Goal: Task Accomplishment & Management: Use online tool/utility

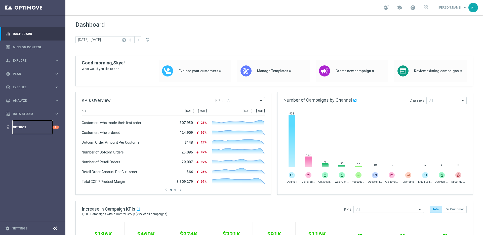
click at [34, 127] on link "Optibot" at bounding box center [33, 127] width 40 height 13
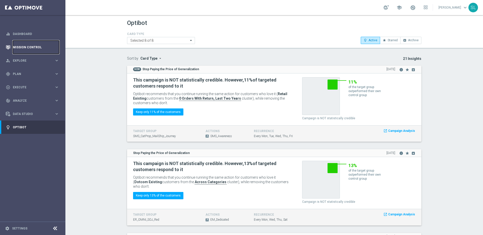
click at [31, 47] on link "Mission Control" at bounding box center [36, 47] width 46 height 13
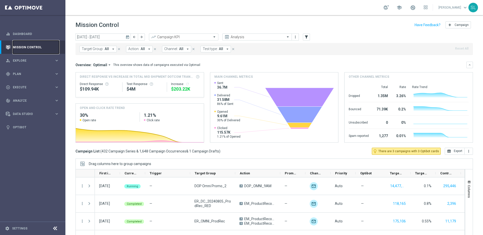
scroll to position [17, 0]
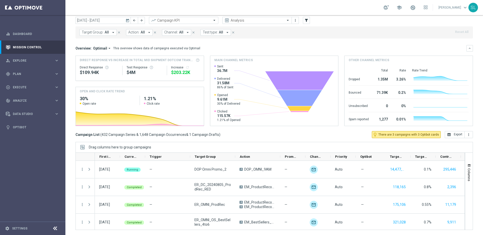
click at [54, 229] on icon at bounding box center [55, 228] width 6 height 6
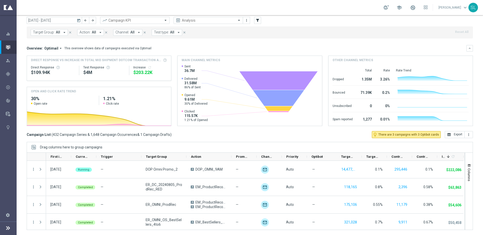
click at [195, 144] on div "Drag columns here to group campaigns" at bounding box center [250, 147] width 446 height 11
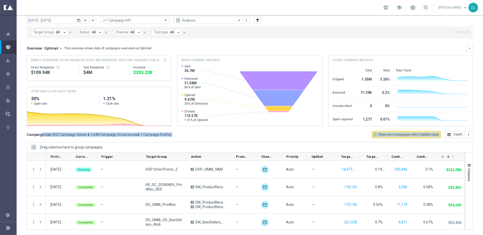
drag, startPoint x: 29, startPoint y: 133, endPoint x: 112, endPoint y: 146, distance: 83.6
click at [112, 146] on div "today 06 Oct 2025 - 12 Oct 2025 arrow_back arrow_forward Campaign KPI trending_…" at bounding box center [250, 115] width 466 height 197
drag, startPoint x: 112, startPoint y: 146, endPoint x: 118, endPoint y: 144, distance: 6.9
click at [111, 146] on div "Drag columns here to group campaigns" at bounding box center [250, 147] width 446 height 11
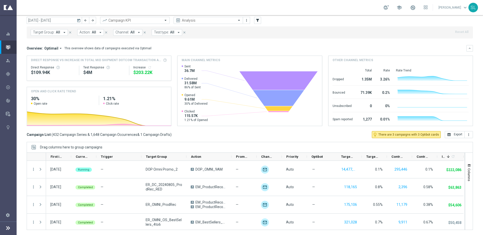
click at [174, 135] on div "Campaign List ( 432 Campaign Series & 1,648 Campaign Occurrences & 1 Campaign D…" at bounding box center [250, 134] width 446 height 7
drag, startPoint x: 171, startPoint y: 134, endPoint x: 28, endPoint y: 134, distance: 142.9
click at [28, 134] on div "Campaign List ( 432 Campaign Series & 1,648 Campaign Occurrences & 1 Campaign D…" at bounding box center [250, 134] width 446 height 7
click at [177, 135] on div "Campaign List ( 432 Campaign Series & 1,648 Campaign Occurrences & 1 Campaign D…" at bounding box center [250, 134] width 446 height 7
drag, startPoint x: 26, startPoint y: 134, endPoint x: 193, endPoint y: 134, distance: 167.3
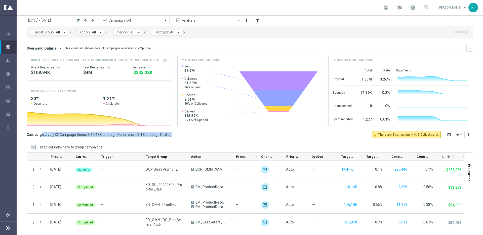
click at [193, 134] on div "today 06 Oct 2025 - 12 Oct 2025 arrow_back arrow_forward Campaign KPI trending_…" at bounding box center [250, 115] width 466 height 197
drag, startPoint x: 193, startPoint y: 135, endPoint x: 189, endPoint y: 135, distance: 4.1
click at [193, 135] on div "Campaign List ( 432 Campaign Series & 1,648 Campaign Occurrences & 1 Campaign D…" at bounding box center [250, 134] width 446 height 7
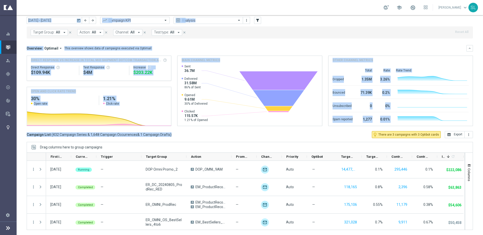
drag, startPoint x: 92, startPoint y: 133, endPoint x: 0, endPoint y: 131, distance: 92.1
click at [0, 131] on html "equalizer Dashboard Mission Control" at bounding box center [241, 117] width 483 height 235
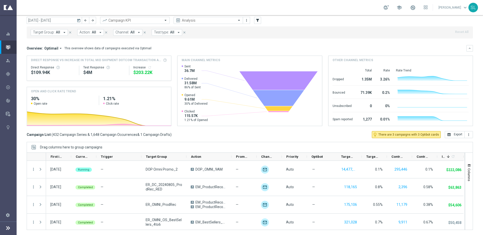
click at [193, 141] on div "today 06 Oct 2025 - 12 Oct 2025 arrow_back arrow_forward Campaign KPI trending_…" at bounding box center [250, 115] width 466 height 197
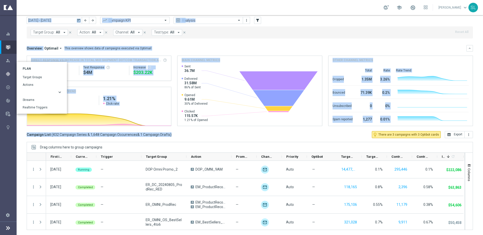
drag, startPoint x: 80, startPoint y: 104, endPoint x: 11, endPoint y: 73, distance: 75.1
click at [10, 73] on main "equalizer Dashboard Mission Control" at bounding box center [241, 117] width 483 height 235
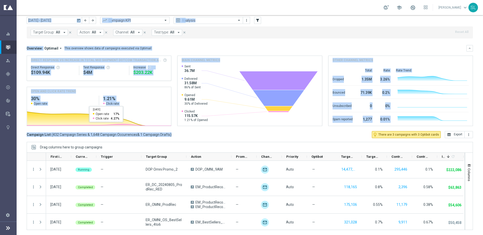
click at [232, 144] on div "Drag columns here to group campaigns" at bounding box center [250, 147] width 446 height 11
click at [180, 130] on mini-dashboard "Overview: Optimail arrow_drop_down This overview shows data of campaigns execut…" at bounding box center [250, 84] width 446 height 93
